Goal: Transaction & Acquisition: Purchase product/service

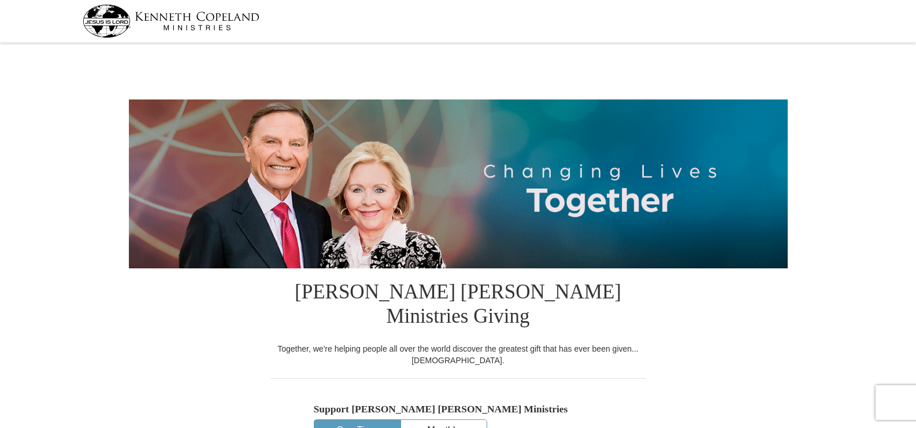
select select "OR"
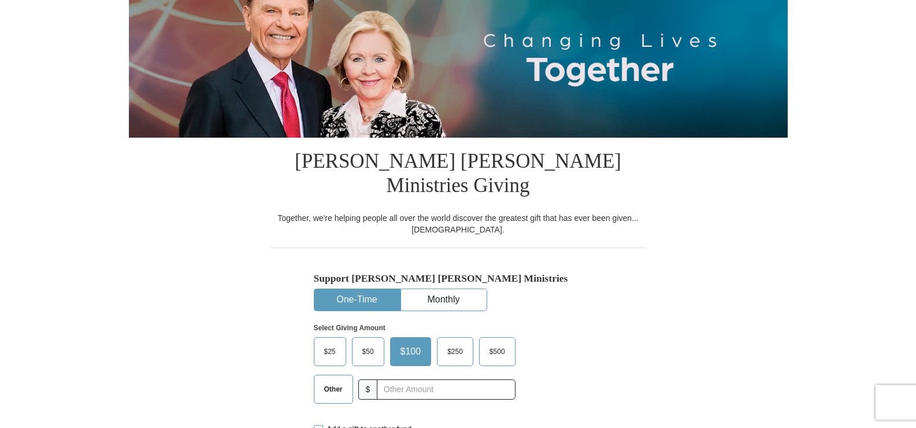
scroll to position [182, 0]
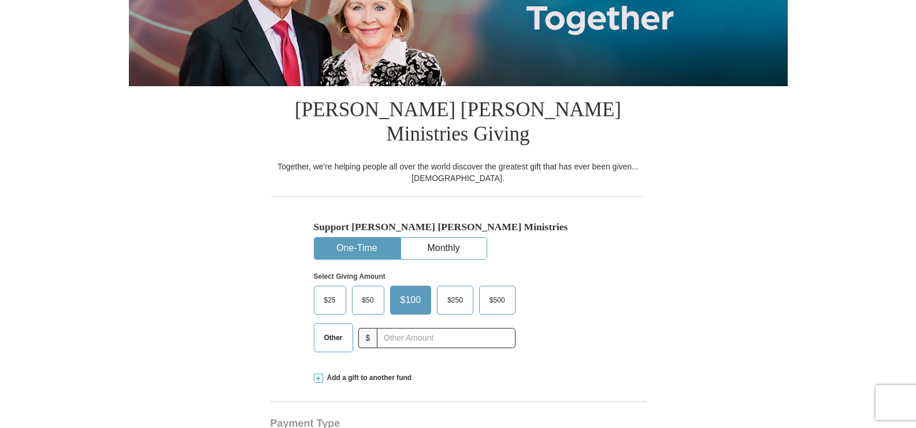
click at [334, 329] on span "Other" at bounding box center [333, 337] width 30 height 17
click at [0, 0] on input "Other" at bounding box center [0, 0] width 0 height 0
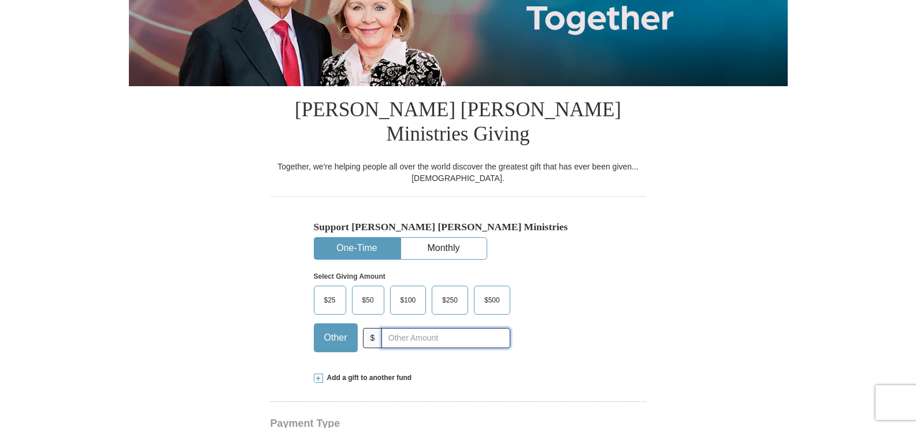
click at [391, 328] on input "text" at bounding box center [445, 338] width 128 height 20
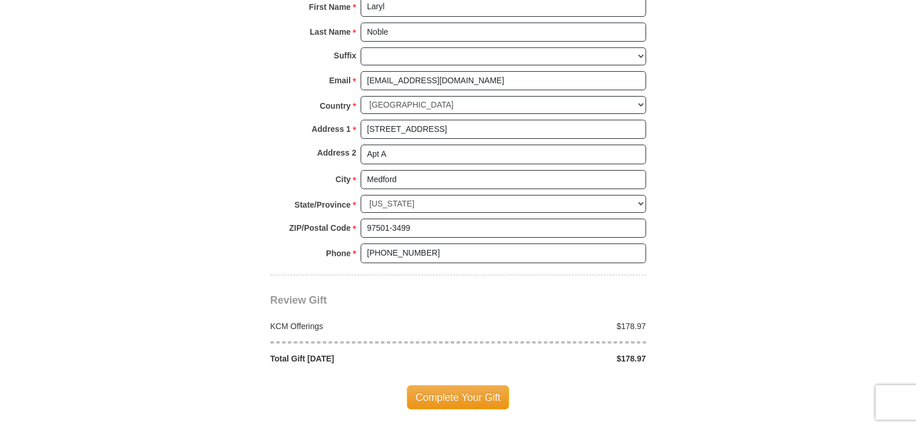
scroll to position [867, 0]
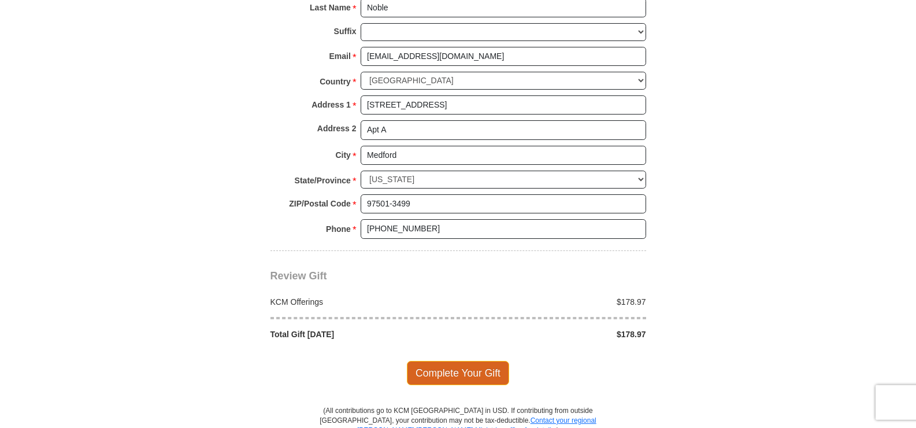
type input "178.97"
click at [458, 360] on span "Complete Your Gift" at bounding box center [458, 372] width 102 height 24
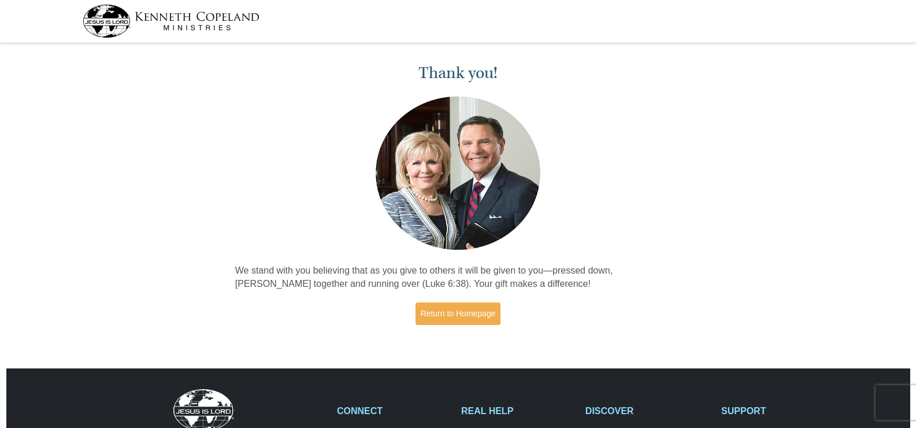
click at [106, 28] on img at bounding box center [171, 21] width 177 height 33
